Goal: Transaction & Acquisition: Purchase product/service

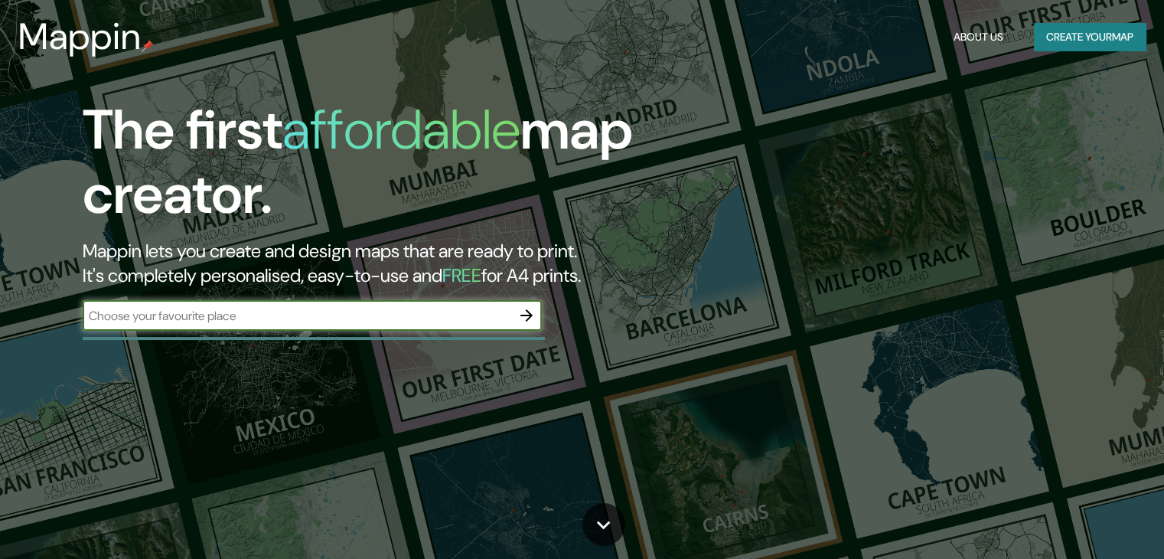
click at [479, 318] on input "text" at bounding box center [297, 316] width 429 height 18
click at [463, 310] on input "text" at bounding box center [297, 316] width 429 height 18
type input "p"
type input "huanuco [GEOGRAPHIC_DATA]"
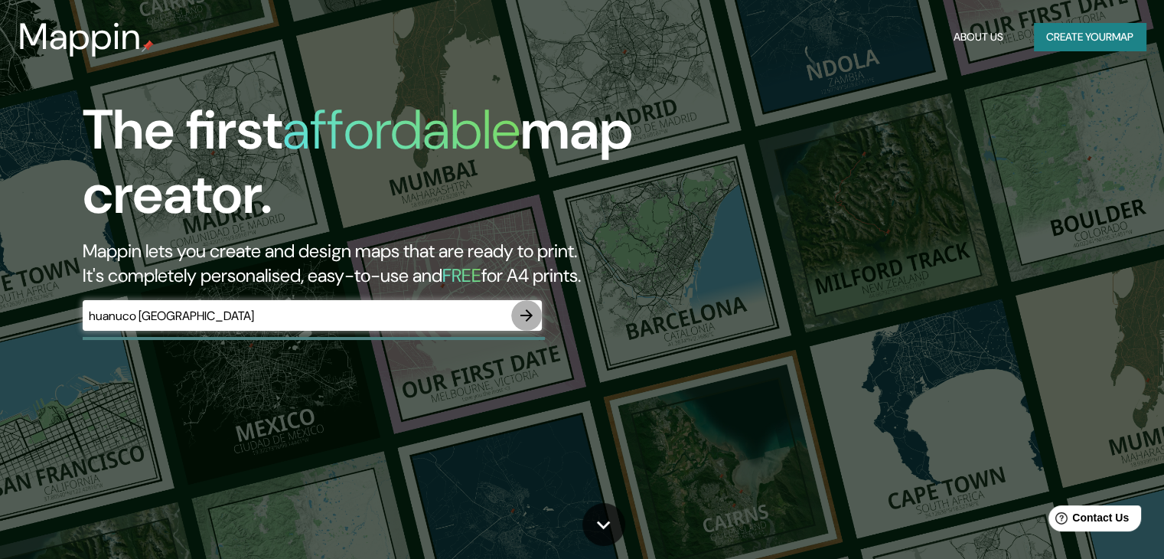
click at [520, 319] on icon "button" at bounding box center [526, 315] width 18 height 18
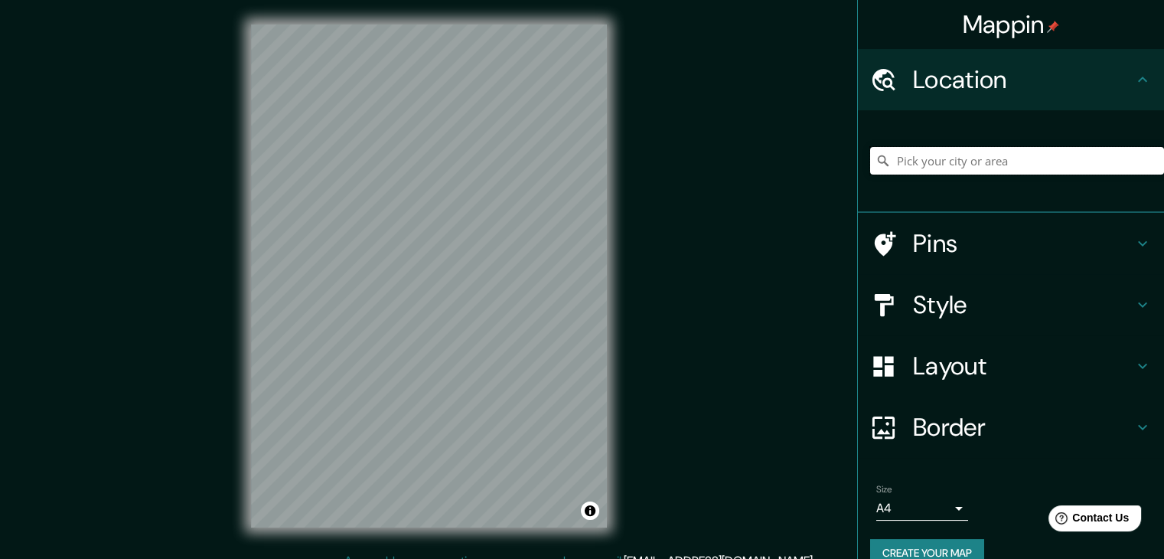
click at [951, 167] on input "Pick your city or area" at bounding box center [1017, 161] width 294 height 28
click at [938, 155] on input "Pick your city or area" at bounding box center [1017, 161] width 294 height 28
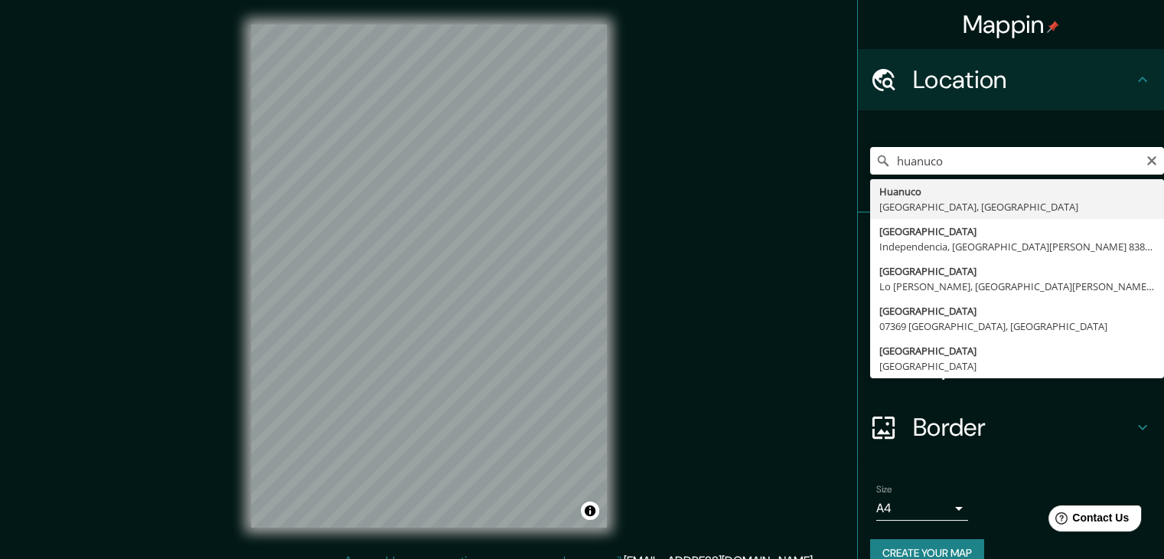
type input "Huanuco, [GEOGRAPHIC_DATA], [GEOGRAPHIC_DATA]"
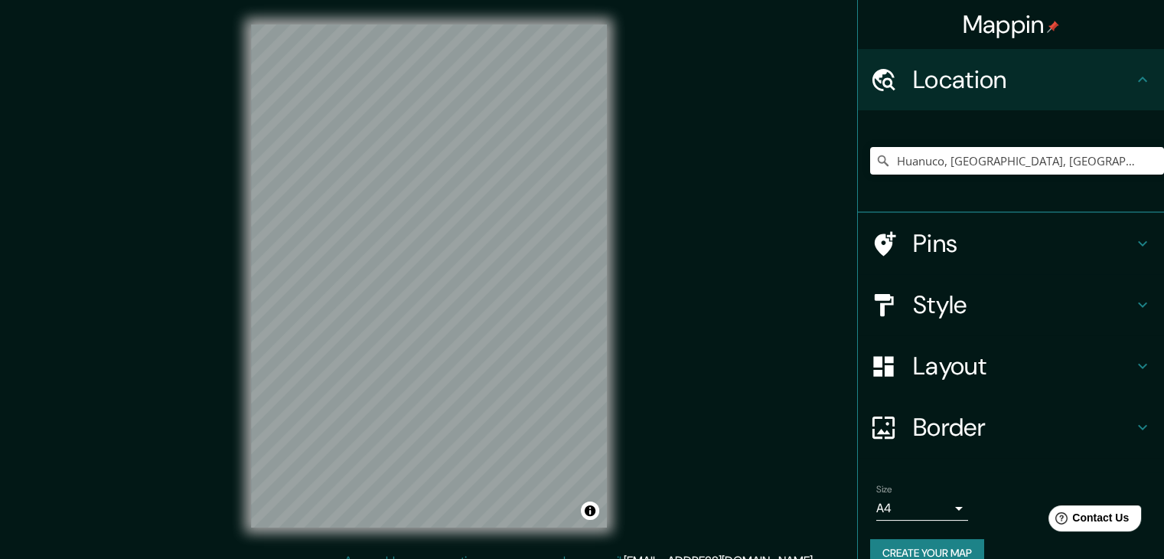
click at [690, 47] on div "Mappin Location [GEOGRAPHIC_DATA], [GEOGRAPHIC_DATA], [GEOGRAPHIC_DATA] Pins St…" at bounding box center [582, 288] width 1164 height 576
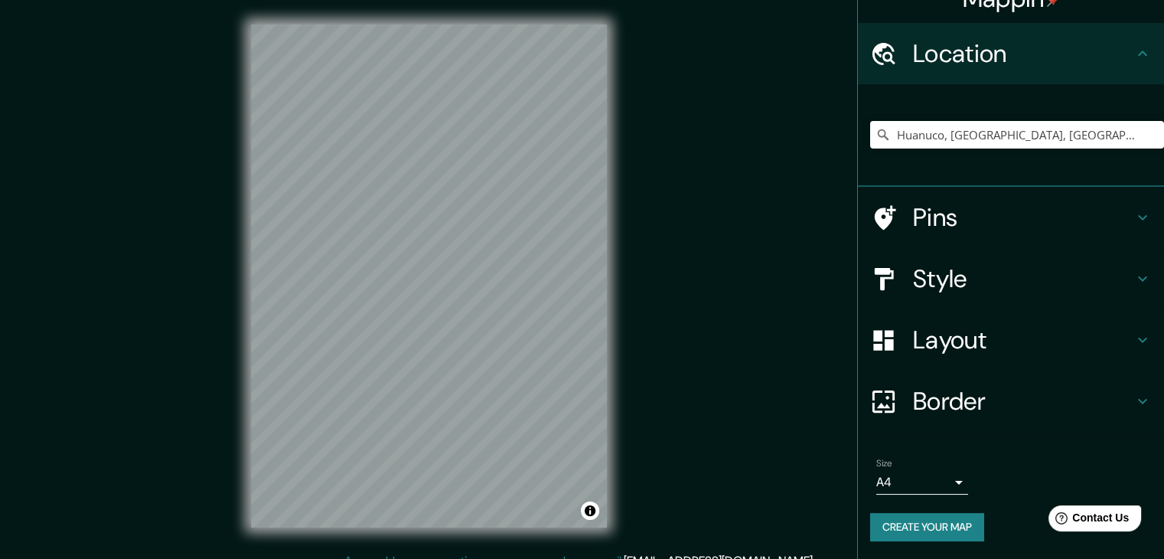
scroll to position [18, 0]
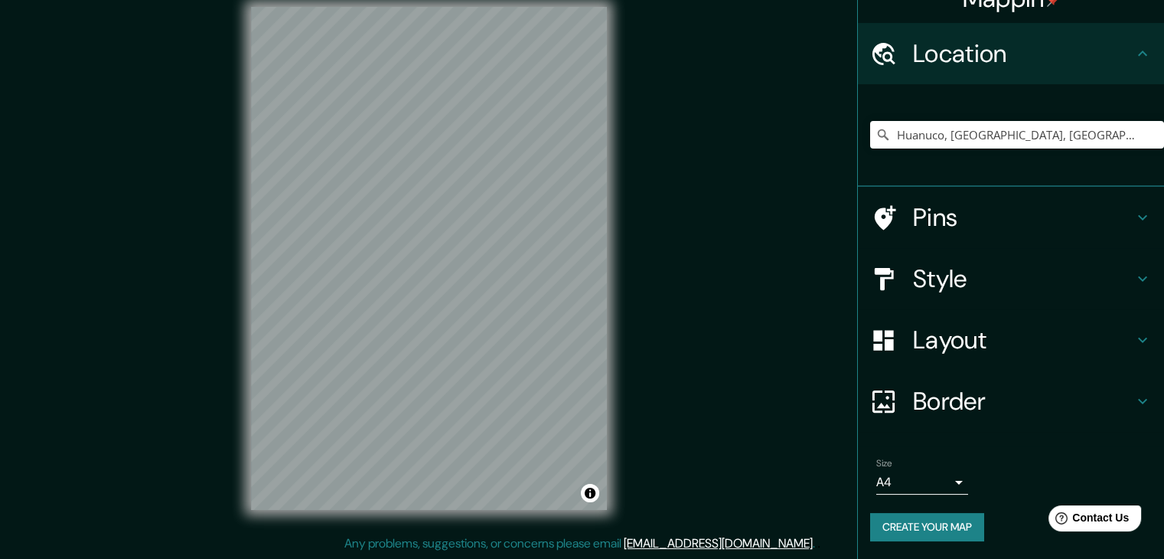
click at [941, 485] on body "Mappin Location [GEOGRAPHIC_DATA], [GEOGRAPHIC_DATA], [GEOGRAPHIC_DATA] Pins St…" at bounding box center [582, 261] width 1164 height 559
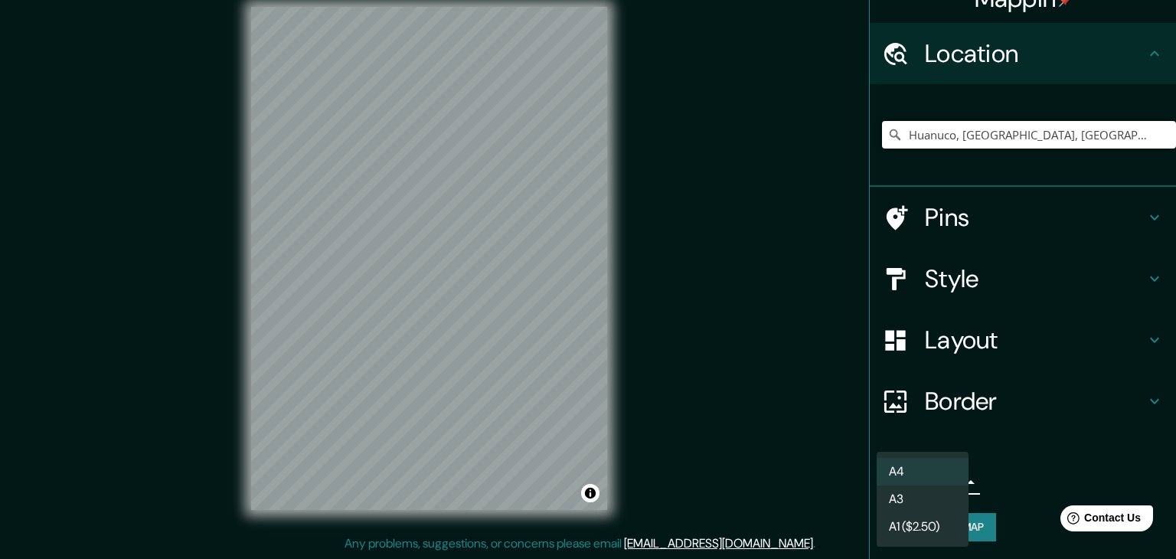
click at [732, 451] on div at bounding box center [588, 279] width 1176 height 559
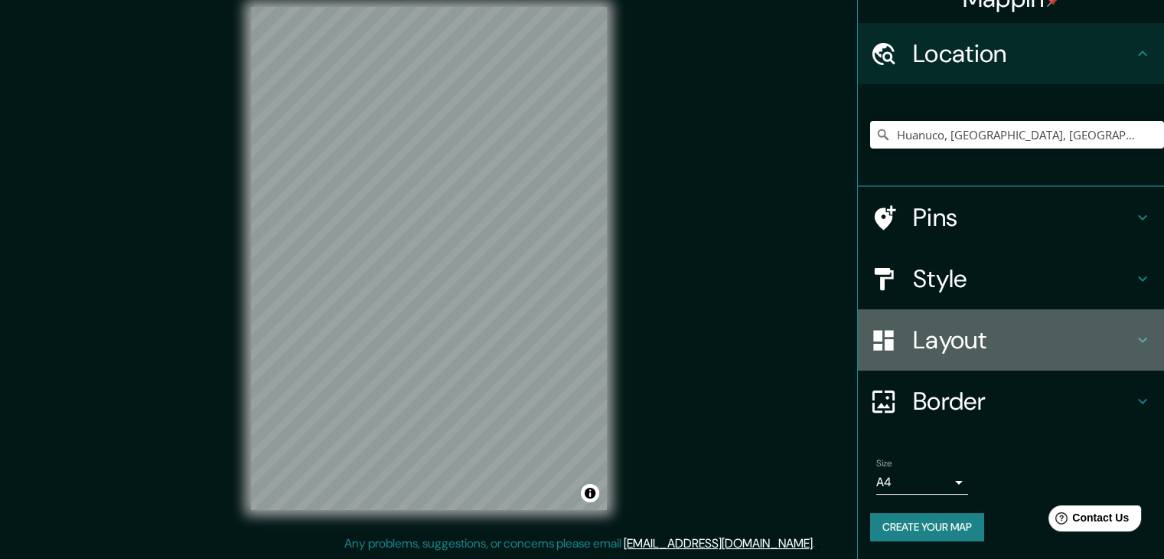
click at [1119, 331] on h4 "Layout" at bounding box center [1023, 340] width 220 height 31
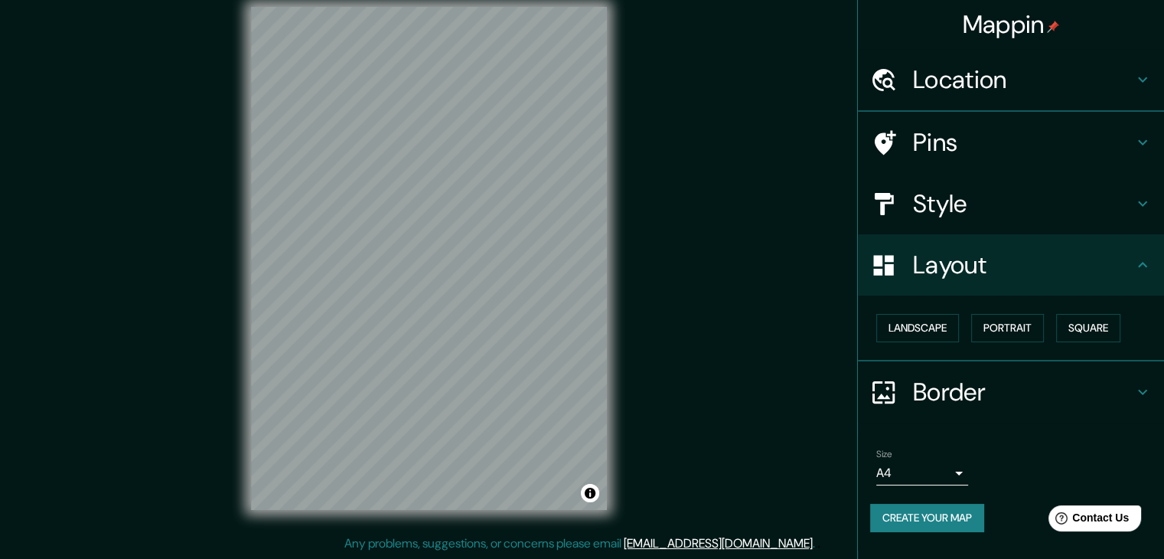
scroll to position [0, 0]
click at [911, 324] on button "Landscape" at bounding box center [917, 328] width 83 height 28
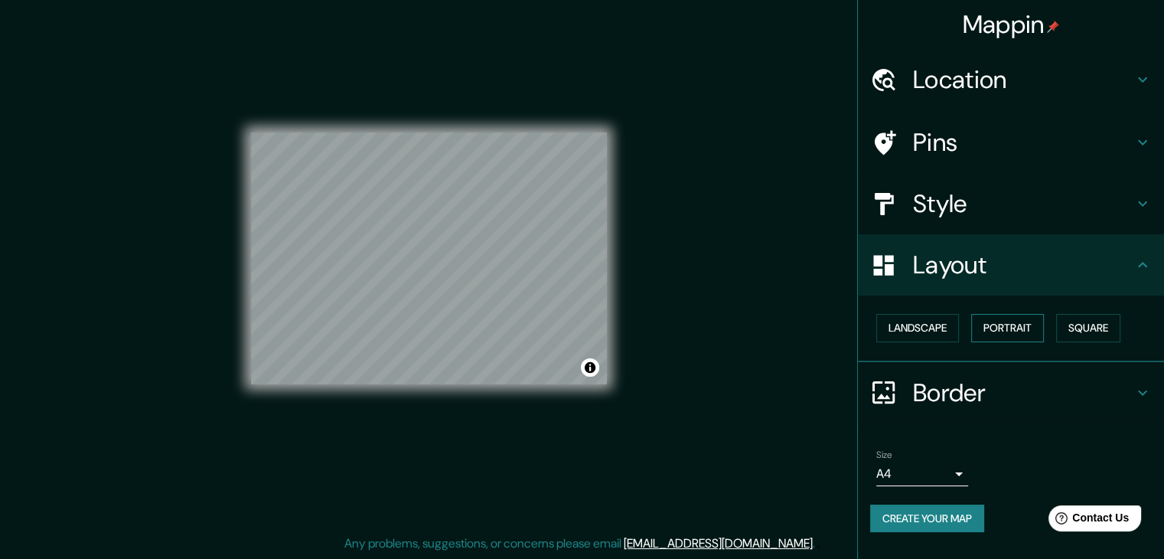
click at [1020, 329] on button "Portrait" at bounding box center [1007, 328] width 73 height 28
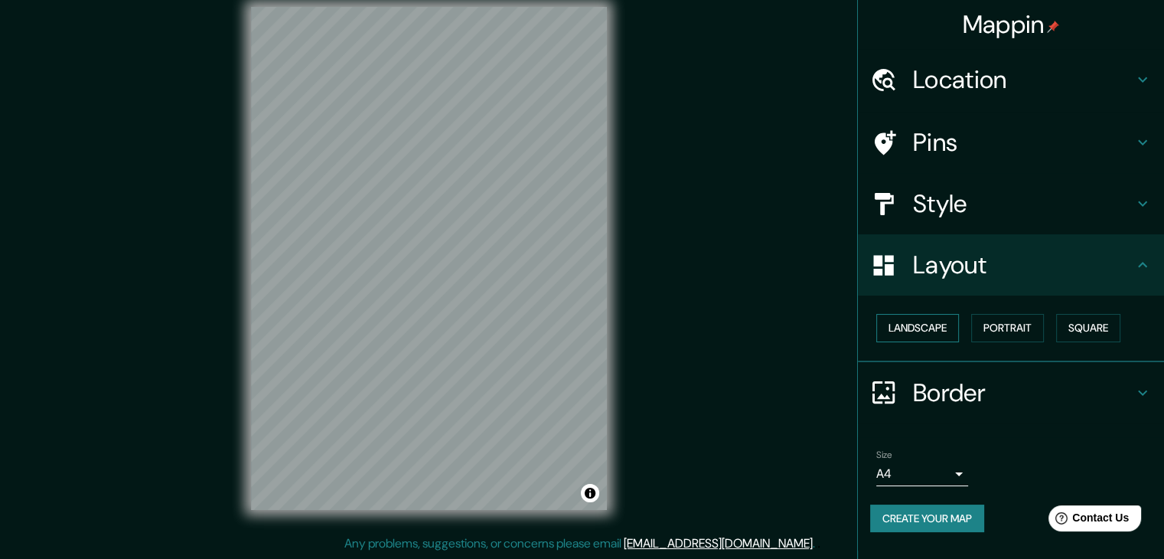
click at [918, 323] on button "Landscape" at bounding box center [917, 328] width 83 height 28
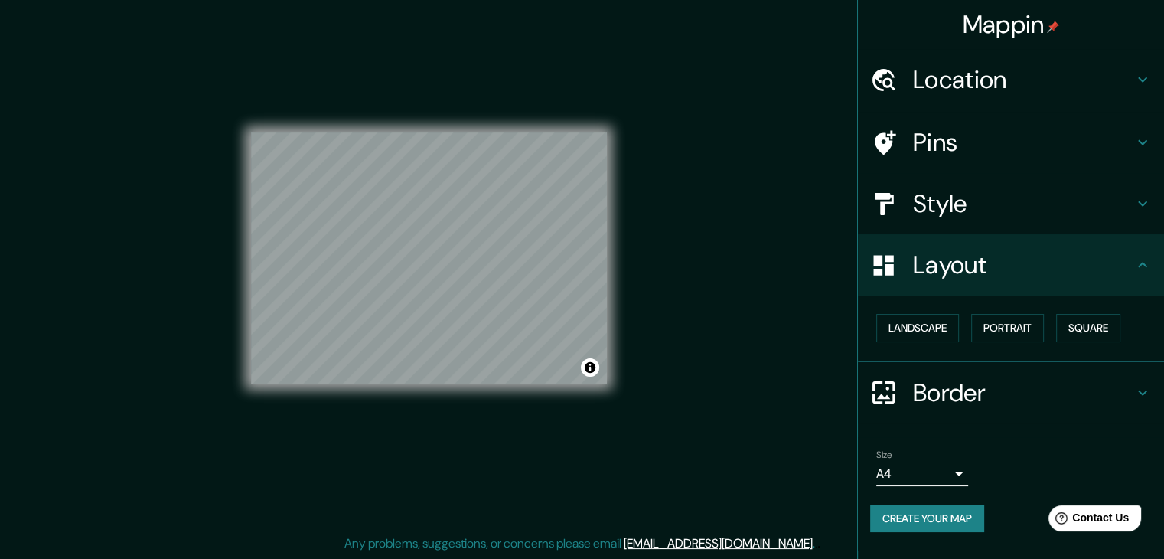
click at [946, 262] on h4 "Layout" at bounding box center [1023, 265] width 220 height 31
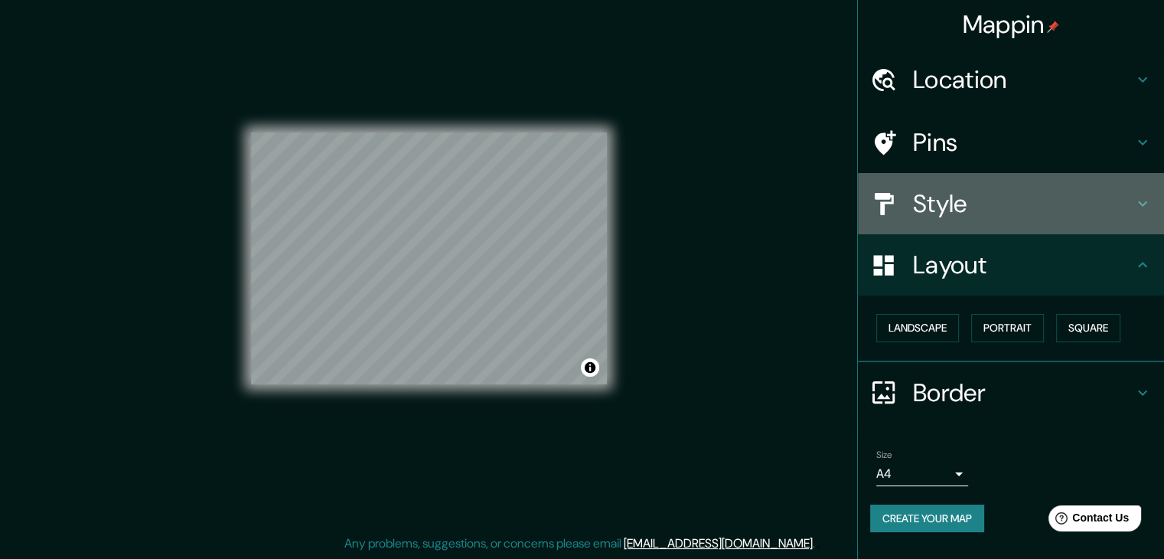
click at [936, 232] on div "Style" at bounding box center [1011, 203] width 306 height 61
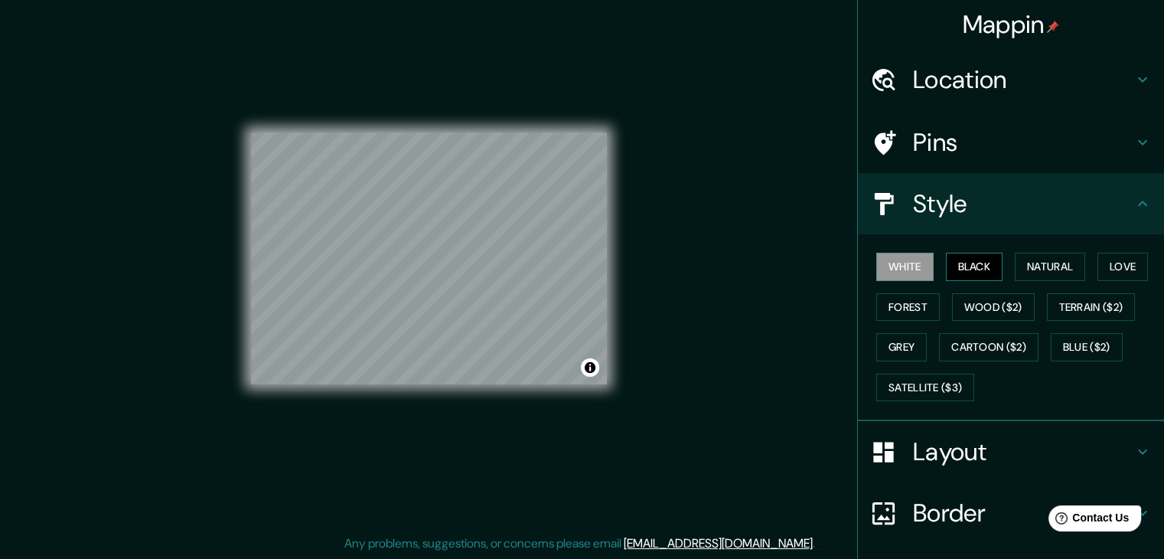
click at [966, 266] on button "Black" at bounding box center [974, 267] width 57 height 28
click at [1035, 267] on button "Natural" at bounding box center [1050, 267] width 70 height 28
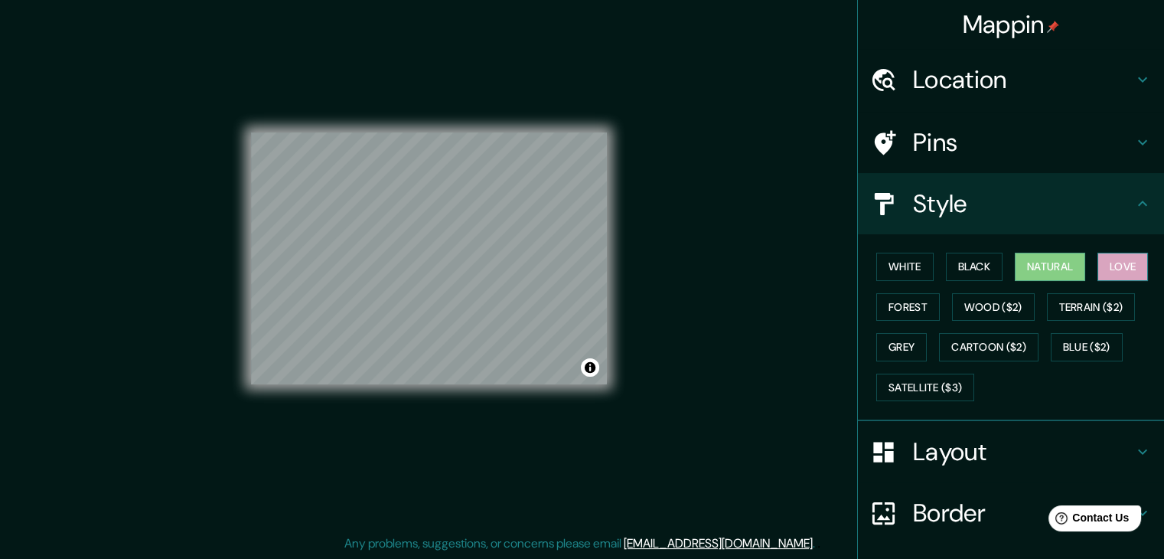
click at [1105, 266] on button "Love" at bounding box center [1123, 267] width 51 height 28
click at [903, 311] on button "Forest" at bounding box center [908, 307] width 64 height 28
click at [1111, 266] on button "Love" at bounding box center [1123, 267] width 51 height 28
click at [883, 339] on button "Grey" at bounding box center [901, 347] width 51 height 28
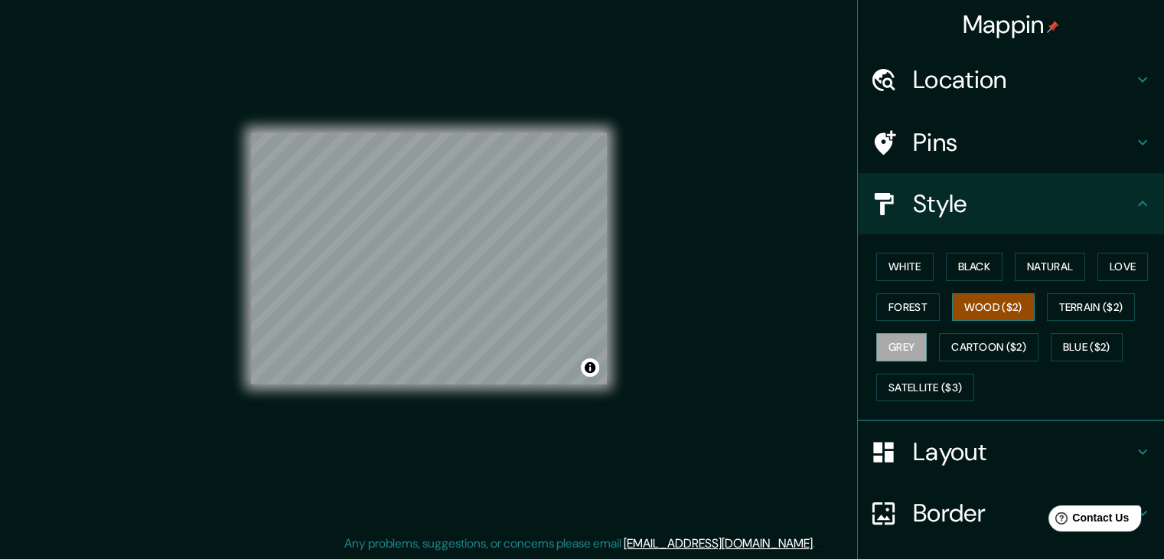
click at [992, 306] on button "Wood ($2)" at bounding box center [993, 307] width 83 height 28
click at [1097, 302] on button "Terrain ($2)" at bounding box center [1091, 307] width 89 height 28
click at [151, 225] on div "Mappin Location [GEOGRAPHIC_DATA], [GEOGRAPHIC_DATA], [GEOGRAPHIC_DATA] Pins St…" at bounding box center [582, 270] width 1164 height 576
click at [891, 343] on button "Grey" at bounding box center [901, 347] width 51 height 28
click at [974, 339] on button "Cartoon ($2)" at bounding box center [989, 347] width 100 height 28
